Goal: Information Seeking & Learning: Learn about a topic

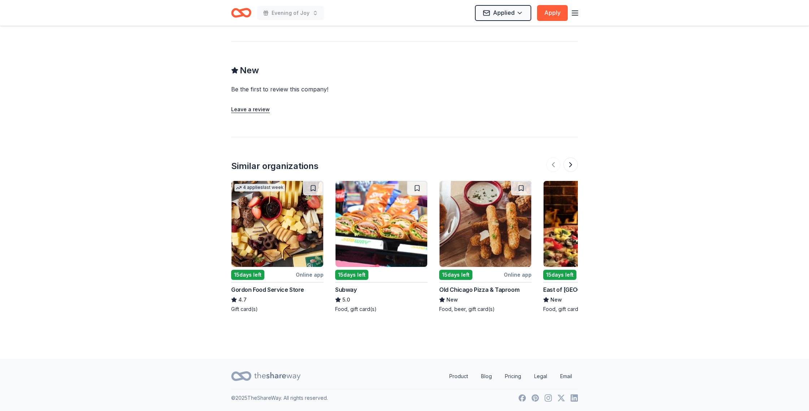
scroll to position [802, 0]
click at [294, 370] on icon at bounding box center [277, 376] width 46 height 15
